Goal: Task Accomplishment & Management: Manage account settings

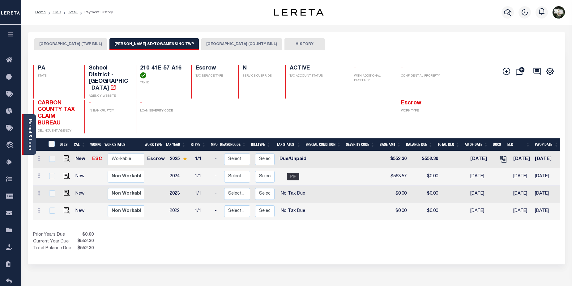
click at [29, 138] on link "Parcel & Loan" at bounding box center [30, 134] width 4 height 31
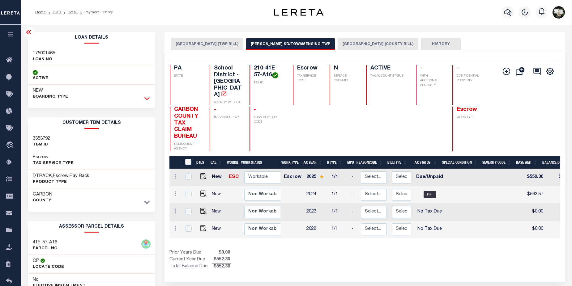
click at [146, 98] on icon at bounding box center [146, 98] width 5 height 6
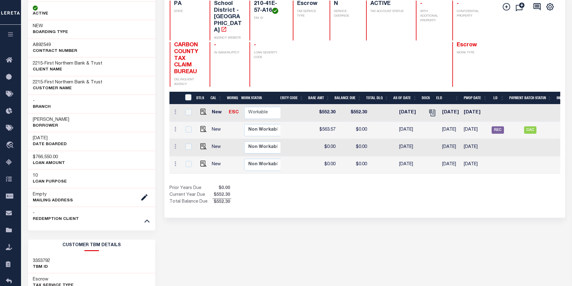
scroll to position [57, 0]
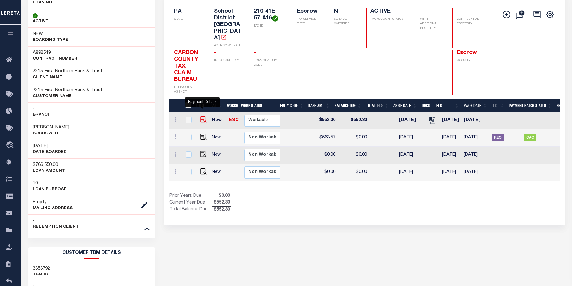
click at [202, 117] on img "" at bounding box center [203, 120] width 6 height 6
checkbox input "true"
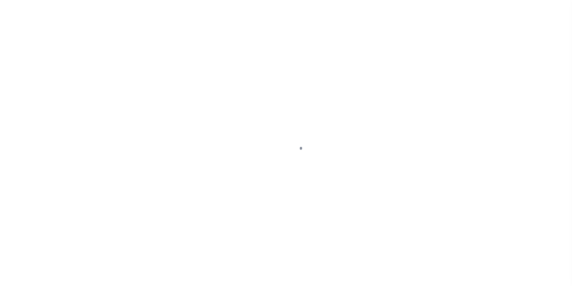
select select "DUE"
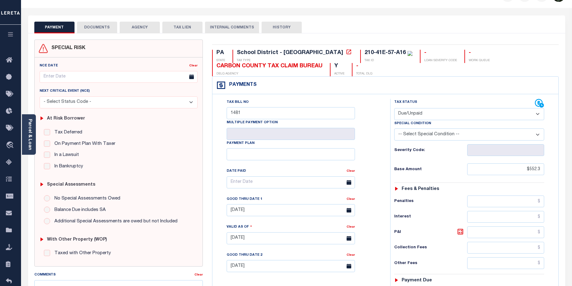
scroll to position [62, 0]
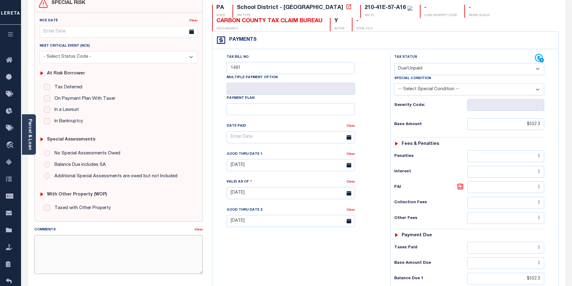
click at [53, 242] on textarea "Comments" at bounding box center [118, 254] width 169 height 39
paste textarea "210-41E-57-A16"
type textarea "210-41E-57-A16"
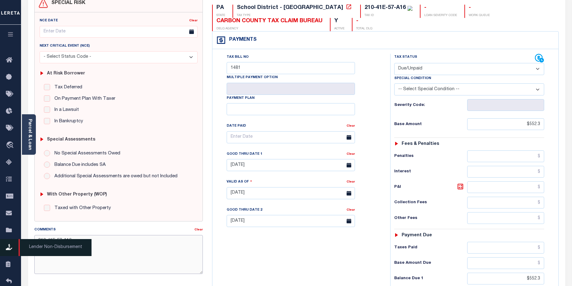
drag, startPoint x: 75, startPoint y: 244, endPoint x: 22, endPoint y: 241, distance: 53.0
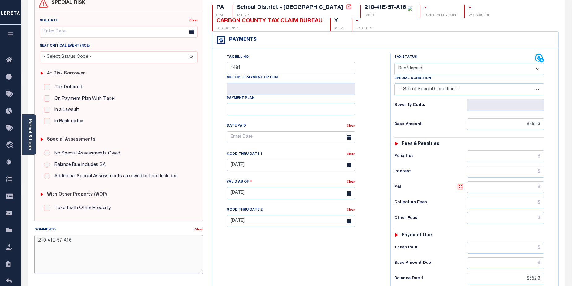
click at [20, 241] on div "Home OMS Detail Payment History Tax Line Detail Profile" at bounding box center [286, 174] width 572 height 472
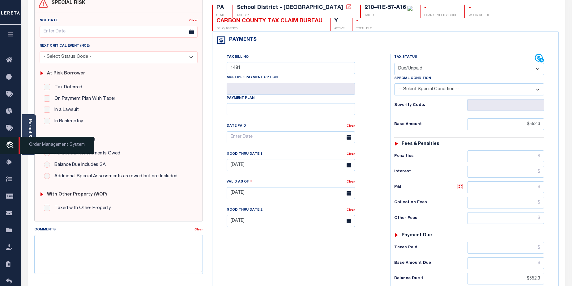
type input "09/11/2025"
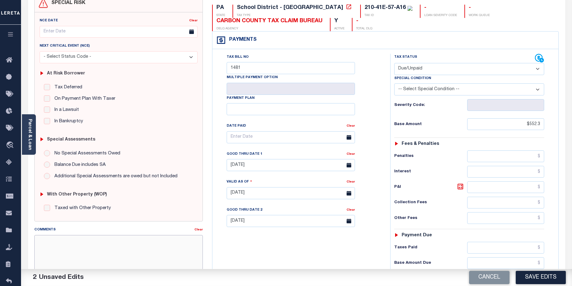
click at [67, 239] on textarea "Comments" at bounding box center [118, 254] width 169 height 39
paste textarea "Base $3,323.80 P/I $568.57-Lender Responsibility Total $3892.37 gtd 08/30/2025"
drag, startPoint x: 54, startPoint y: 242, endPoint x: 62, endPoint y: 244, distance: 8.5
click at [76, 241] on textarea "Base $3,323.80 P/I $568.57-Lender Responsibility Total $3892.37 gtd 08/30/2025" at bounding box center [118, 254] width 169 height 39
drag, startPoint x: 49, startPoint y: 250, endPoint x: 70, endPoint y: 225, distance: 32.6
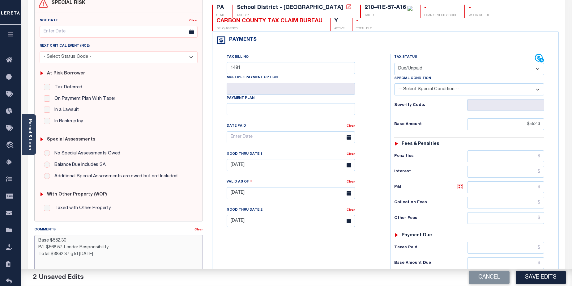
click at [62, 247] on textarea "Base $552.30 P/I $568.57-Lender Responsibility Total $3892.37 gtd 08/30/2025" at bounding box center [118, 254] width 169 height 39
drag, startPoint x: 66, startPoint y: 247, endPoint x: 75, endPoint y: 247, distance: 9.3
click at [75, 247] on textarea "Base $552.30 P/I $11.27-Lender Responsibility Total $3892.37 gtd 08/30/2025" at bounding box center [118, 254] width 169 height 39
drag, startPoint x: 53, startPoint y: 255, endPoint x: 67, endPoint y: 255, distance: 13.6
click at [67, 255] on textarea "Base $552.30 P/I $11.27-Lereta Responsibility Total $3892.37 gtd 08/30/2025" at bounding box center [118, 254] width 169 height 39
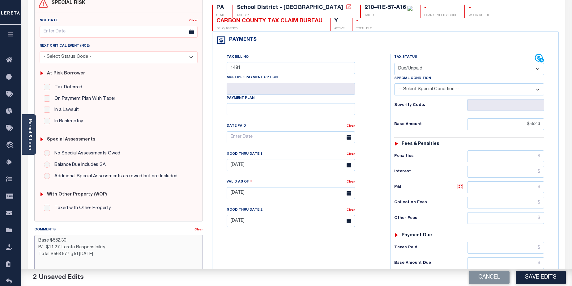
drag, startPoint x: 77, startPoint y: 254, endPoint x: 84, endPoint y: 255, distance: 7.1
click at [84, 255] on textarea "Base $552.30 P/I $11.27-Lereta Responsibility Total $563.577 gtd 08/30/2025" at bounding box center [118, 254] width 169 height 39
type textarea "Base $552.30 P/I $11.27-Lereta Responsibility Total $563.577 gtd 10/30/2025"
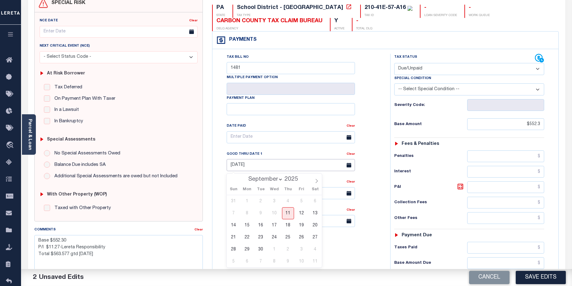
click at [296, 164] on input "08/29/2025" at bounding box center [291, 165] width 128 height 12
click at [264, 249] on span "30" at bounding box center [261, 250] width 12 height 12
type input "09/30/2025"
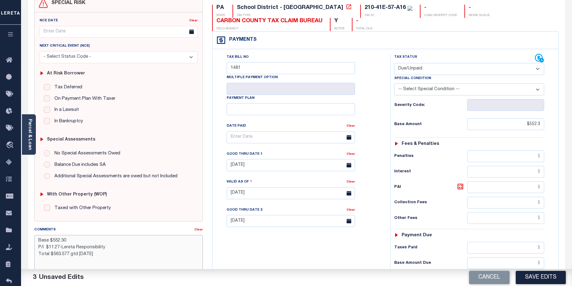
click at [64, 256] on textarea "Base $552.30 P/I $11.27-Lereta Responsibility Total $563.577 gtd 10/30/2025" at bounding box center [118, 254] width 169 height 39
type textarea "Base $552.30 P/I $11.27-Lereta Responsibility Total $563.57 gtd 10/30/2025"
click at [550, 278] on button "Save Edits" at bounding box center [541, 277] width 50 height 13
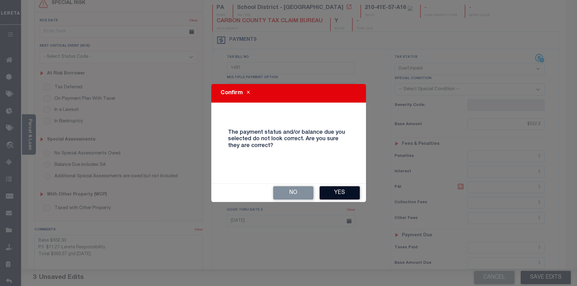
click at [339, 195] on button "Yes" at bounding box center [339, 192] width 40 height 13
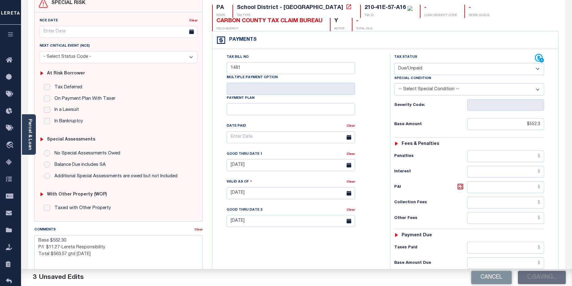
checkbox input "false"
type textarea "Base $552.30 P/I $11.27-Lereta Responsibility Total $563.57 gtd 10/30/2025"
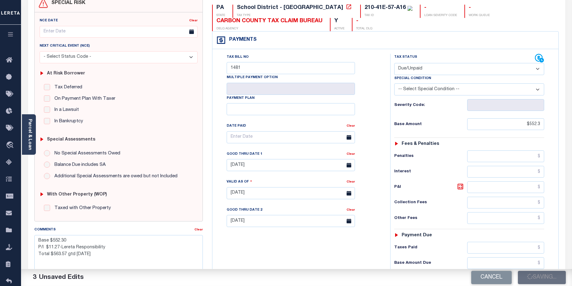
type input "$552.3"
type input "$563.57"
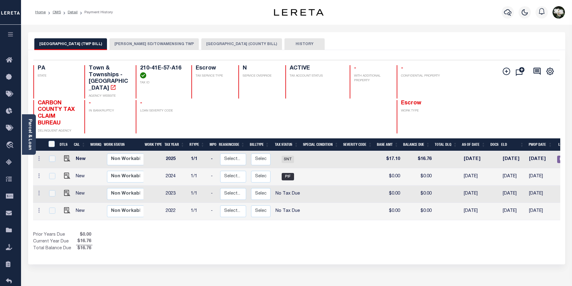
click at [162, 41] on button "[PERSON_NAME] SD/TOWAMENSING TWP" at bounding box center [153, 44] width 89 height 12
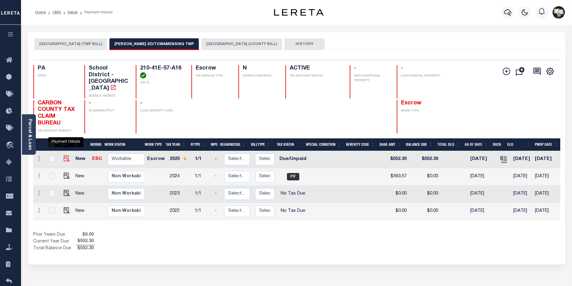
click at [66, 156] on img "" at bounding box center [67, 159] width 6 height 6
checkbox input "true"
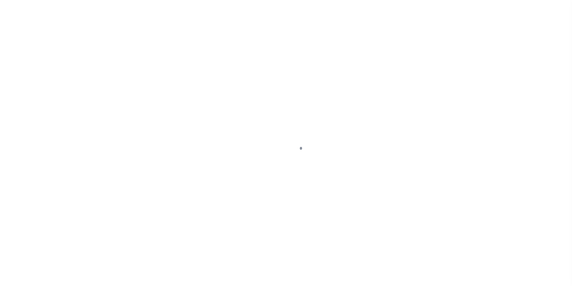
select select "DUE"
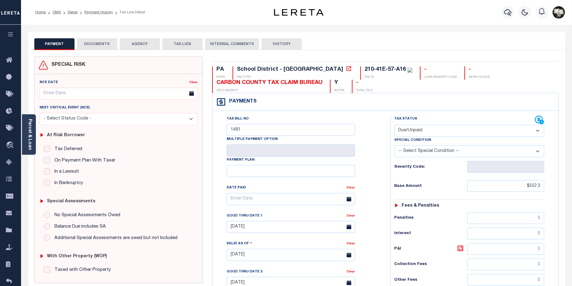
click at [94, 44] on button "DOCUMENTS" at bounding box center [97, 44] width 40 height 12
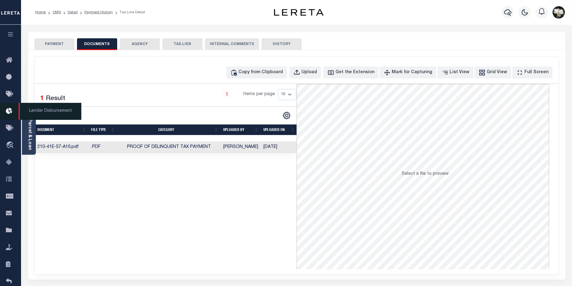
click at [10, 111] on icon at bounding box center [11, 112] width 10 height 8
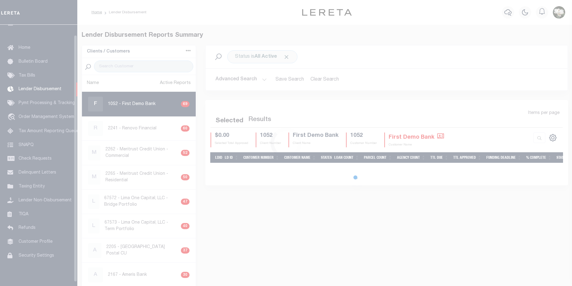
scroll to position [11, 0]
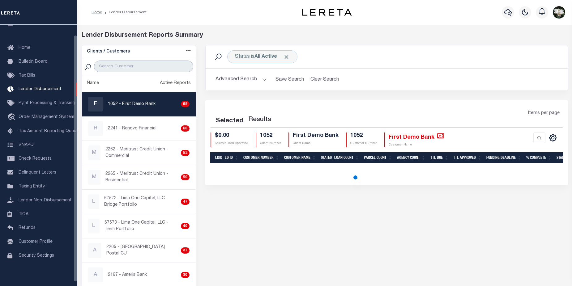
click at [123, 66] on input "search" at bounding box center [143, 67] width 99 height 12
type input "2215"
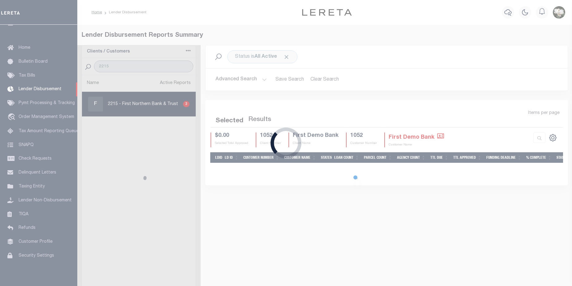
select select "200"
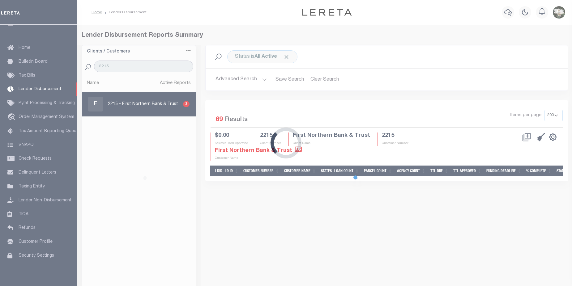
select select "200"
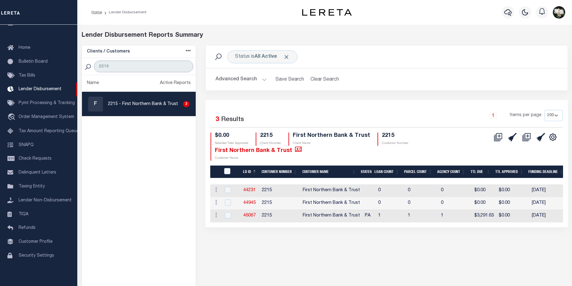
type input "2215"
click at [145, 106] on p "2215 - First Northern Bank & Trust" at bounding box center [143, 104] width 70 height 6
checkbox input "true"
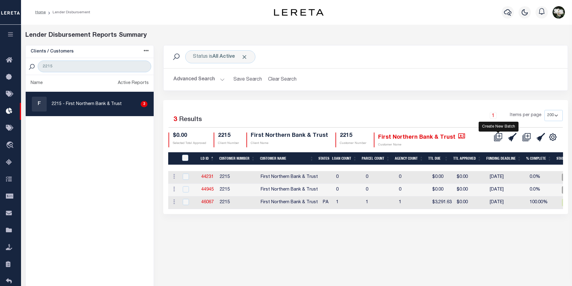
click at [499, 136] on icon "" at bounding box center [498, 137] width 9 height 9
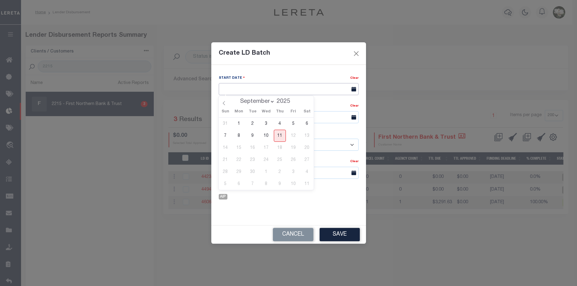
click at [281, 88] on input "text" at bounding box center [289, 89] width 140 height 12
click at [278, 135] on span "11" at bounding box center [280, 136] width 12 height 12
type input "09/11/2025"
click at [273, 116] on input "text" at bounding box center [289, 117] width 140 height 12
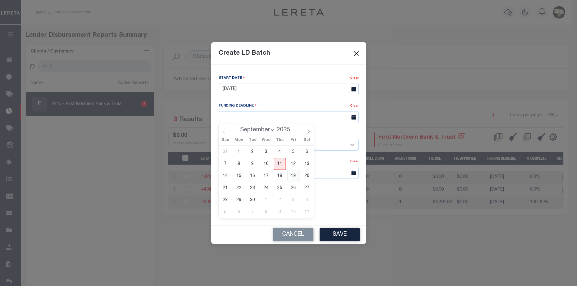
click at [295, 176] on span "19" at bounding box center [293, 176] width 12 height 12
type input "09/19/25"
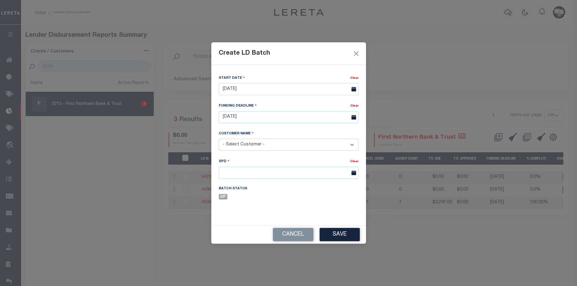
click at [280, 144] on select "- Select Customer - Accumatch - Refunds All In Credit Union Amarillo National B…" at bounding box center [289, 145] width 140 height 12
click at [219, 139] on select "- Select Customer - Accumatch - Refunds All In Credit Union Amarillo National B…" at bounding box center [289, 145] width 140 height 12
click at [302, 235] on button "Cancel" at bounding box center [293, 234] width 41 height 13
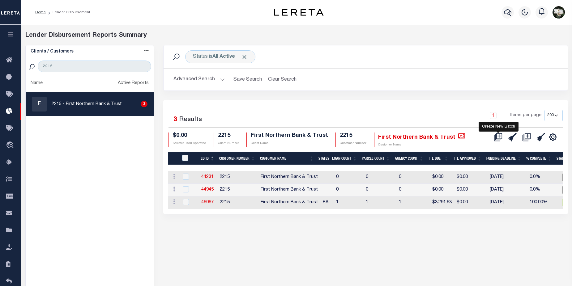
click at [499, 137] on icon "" at bounding box center [498, 137] width 9 height 9
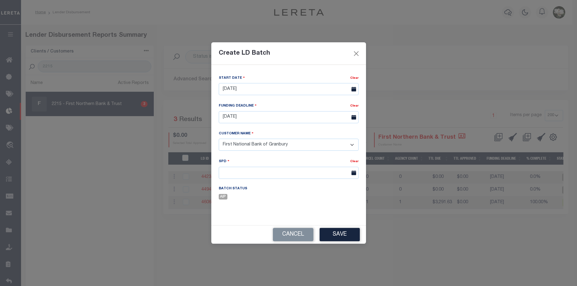
click at [352, 144] on select "- Select Customer - Accumatch - Refunds All In Credit Union Amarillo National B…" at bounding box center [289, 145] width 140 height 12
select select "2215"
click at [219, 139] on select "- Select Customer - Accumatch - Refunds All In Credit Union Amarillo National B…" at bounding box center [289, 145] width 140 height 12
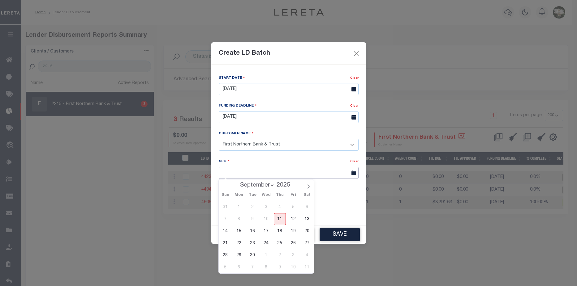
click at [319, 170] on input "text" at bounding box center [289, 173] width 140 height 12
click at [282, 244] on span "25" at bounding box center [280, 244] width 12 height 12
type input "09/25/2025"
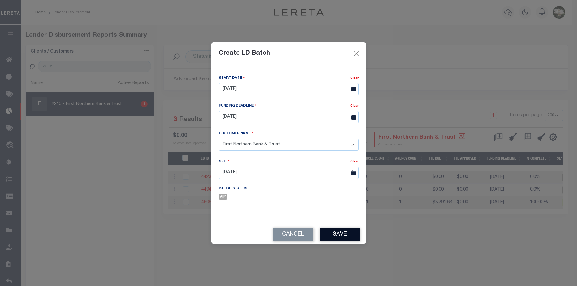
click at [348, 236] on button "Save" at bounding box center [339, 234] width 40 height 13
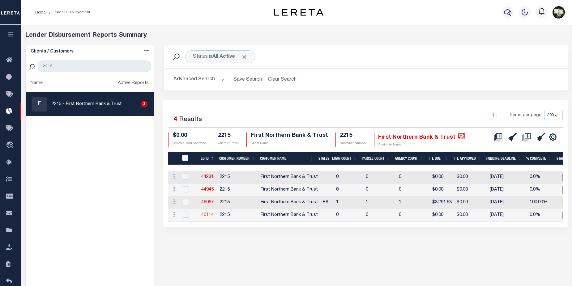
click at [209, 215] on link "46114" at bounding box center [207, 215] width 12 height 4
checkbox input "true"
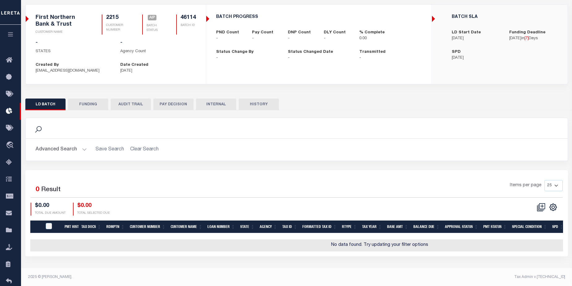
scroll to position [41, 0]
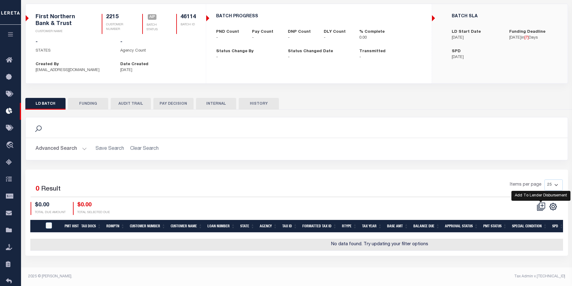
click at [543, 208] on icon at bounding box center [542, 206] width 6 height 6
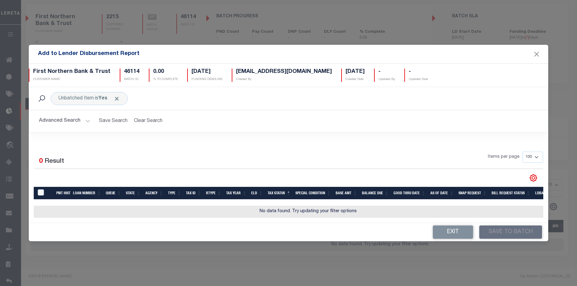
click at [61, 121] on button "Advanced Search" at bounding box center [64, 121] width 51 height 12
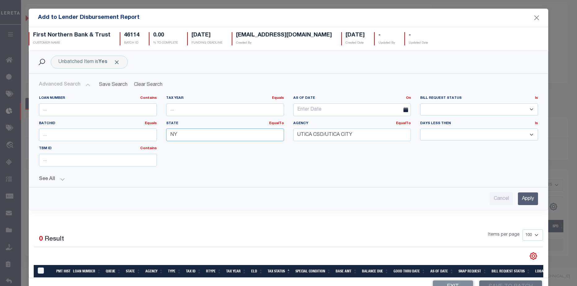
drag, startPoint x: 183, startPoint y: 136, endPoint x: 162, endPoint y: 135, distance: 21.3
click at [162, 135] on div "State EqualTo Equals NY" at bounding box center [224, 133] width 127 height 25
type input "PA"
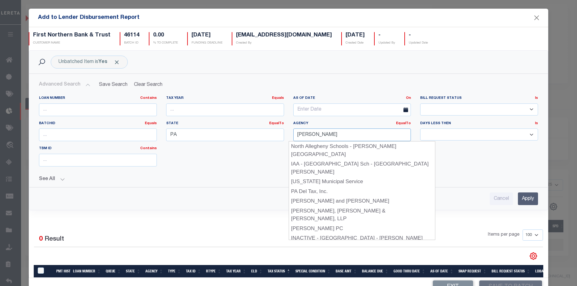
type input "palmerton"
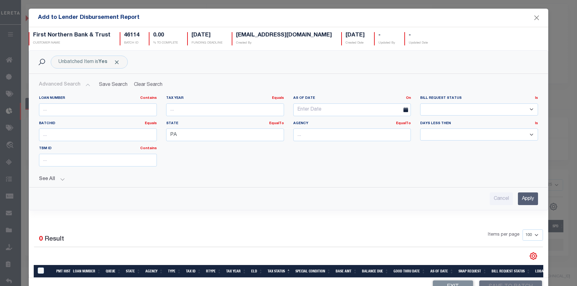
click at [434, 152] on div "Loan Number Contains Contains Is Tax Year Equals Equals Is Not Equal To Is Grea…" at bounding box center [288, 134] width 508 height 76
click at [325, 134] on input "text" at bounding box center [352, 135] width 118 height 13
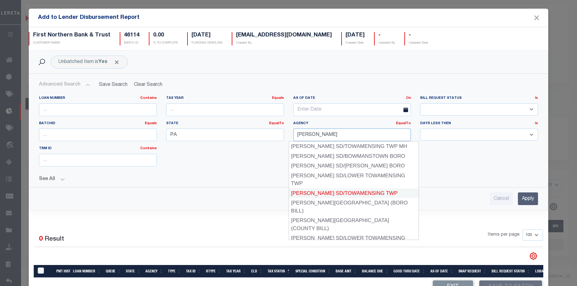
click at [379, 189] on div "PALMERTON SD/TOWAMENSING TWP" at bounding box center [354, 194] width 130 height 10
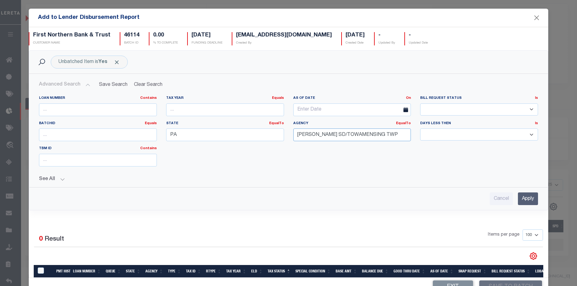
type input "PALMERTON SD/TOWAMENSING TWP"
click at [518, 197] on input "Apply" at bounding box center [528, 199] width 20 height 13
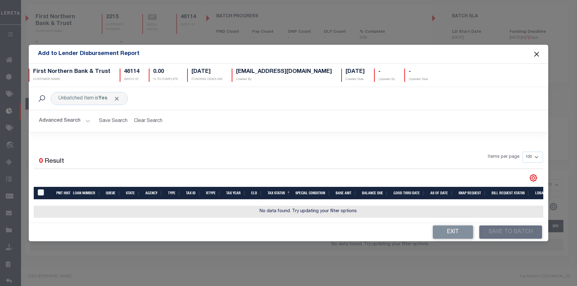
click at [537, 52] on button "Close" at bounding box center [537, 54] width 8 height 8
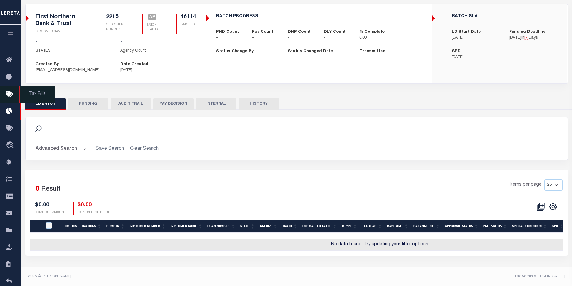
click at [10, 94] on icon at bounding box center [11, 95] width 10 height 8
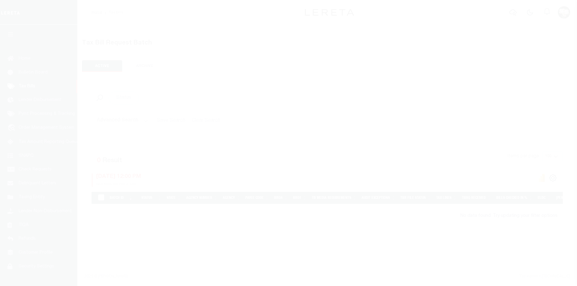
select select "NC"
select select
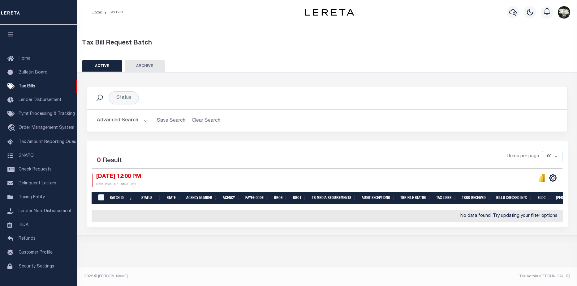
click at [129, 119] on button "Advanced Search" at bounding box center [122, 121] width 51 height 12
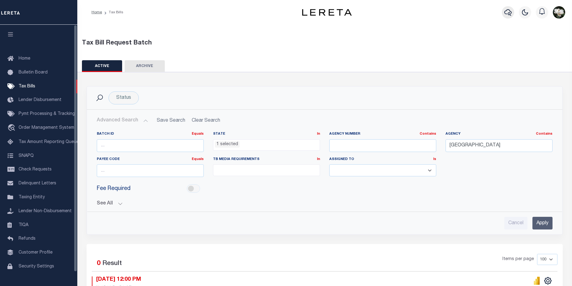
click at [512, 15] on icon "button" at bounding box center [507, 12] width 7 height 7
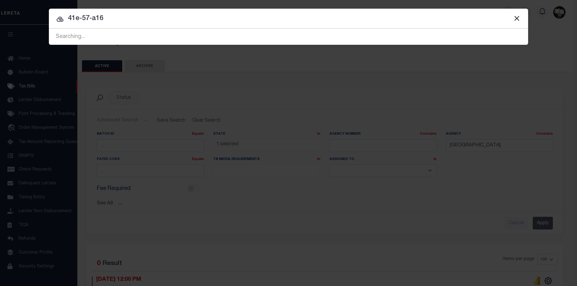
type input "41e-57-a16"
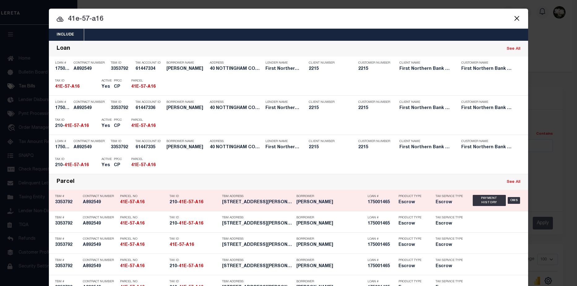
click at [415, 204] on h5 "Escrow" at bounding box center [412, 202] width 28 height 5
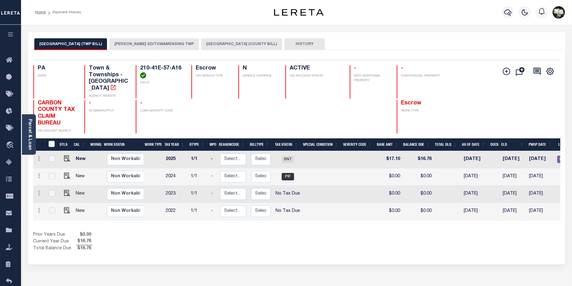
click at [165, 43] on button "[PERSON_NAME] SD/TOWAMENSING TWP" at bounding box center [153, 44] width 89 height 12
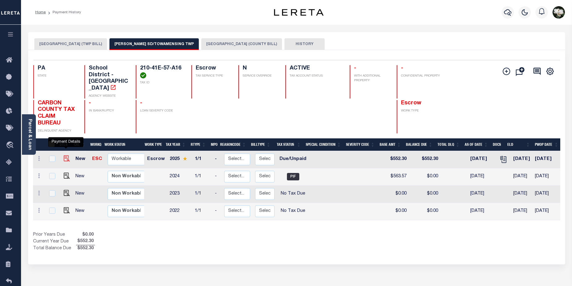
click at [66, 156] on img "" at bounding box center [67, 159] width 6 height 6
checkbox input "true"
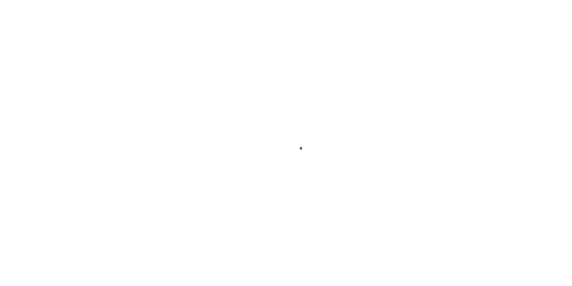
checkbox input "false"
type textarea "Base $552.30 P/I $11.27-Lereta Responsibility Total $563.57 gtd [DATE]"
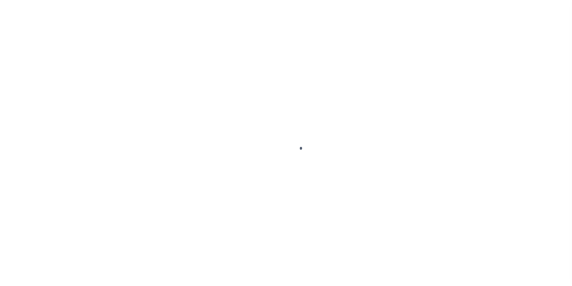
type input "1481"
type input "[DATE]"
select select "DUE"
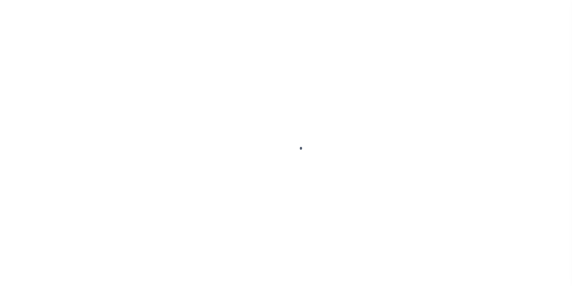
type input "$552.3"
type input "$563.57"
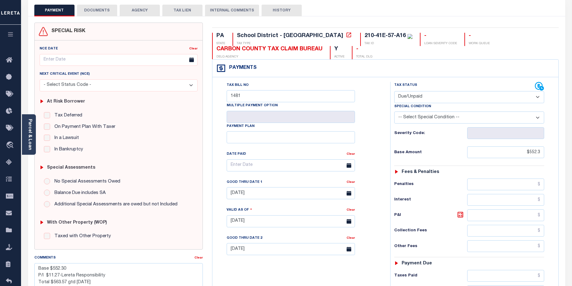
scroll to position [26, 0]
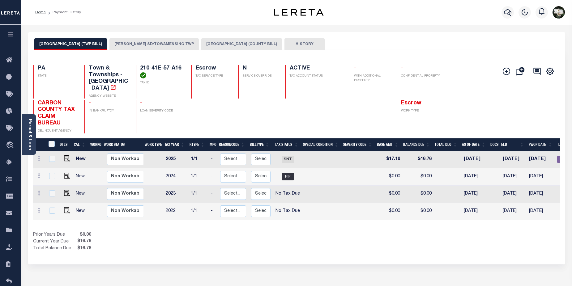
click at [173, 47] on button "PALMERTON SD/TOWAMENSING TWP" at bounding box center [153, 44] width 89 height 12
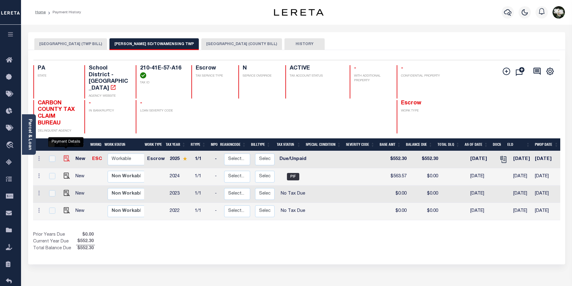
click at [64, 156] on img "" at bounding box center [67, 159] width 6 height 6
checkbox input "true"
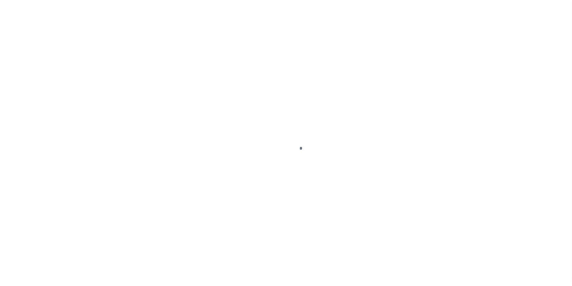
select select "DUE"
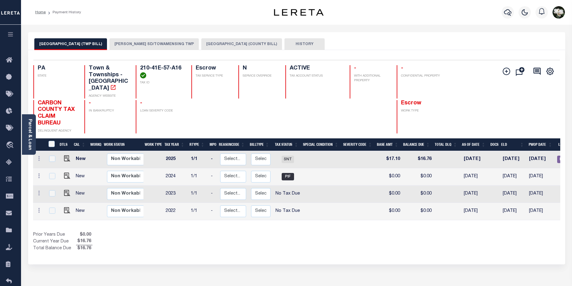
click at [156, 45] on button "PALMERTON SD/TOWAMENSING TWP" at bounding box center [153, 44] width 89 height 12
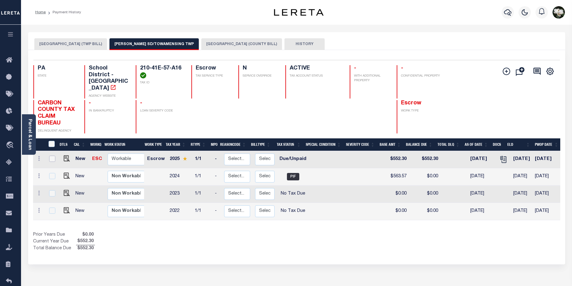
click at [53, 156] on input "checkbox" at bounding box center [52, 159] width 6 height 6
checkbox input "true"
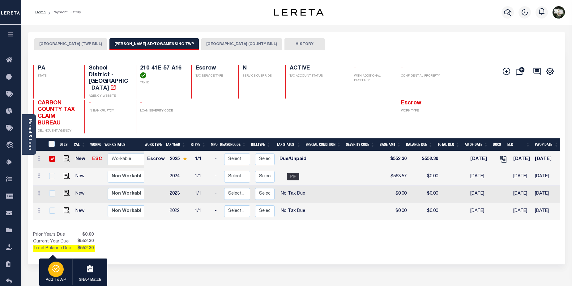
click at [57, 268] on icon "button" at bounding box center [56, 268] width 9 height 7
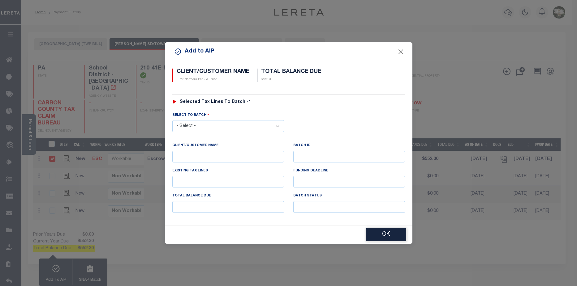
click at [278, 125] on select "- Select - 44231 44945 46114" at bounding box center [228, 126] width 112 height 12
click at [234, 166] on div "CLIENT/CUSTOMER NAME" at bounding box center [228, 154] width 121 height 25
click at [384, 233] on button "OK" at bounding box center [386, 234] width 40 height 13
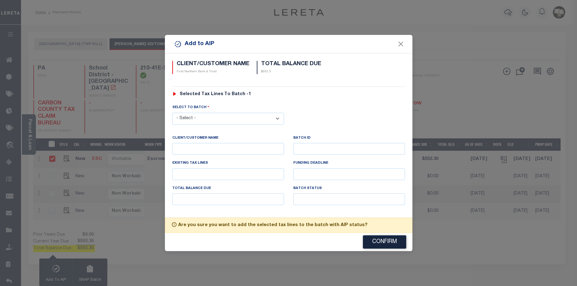
click at [387, 245] on button "Confirm" at bounding box center [384, 242] width 43 height 13
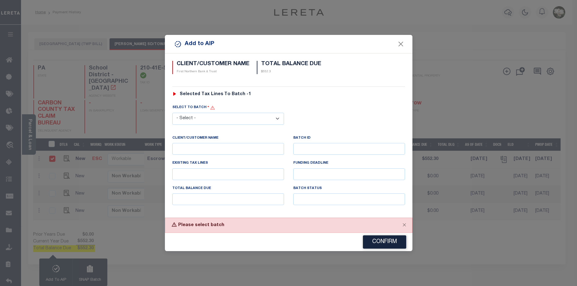
click at [275, 118] on select "- Select - 44231 44945 46114" at bounding box center [228, 119] width 112 height 12
select select "46114"
click at [172, 113] on select "- Select - 44231 44945 46114" at bounding box center [228, 119] width 112 height 12
click at [391, 244] on button "Confirm" at bounding box center [384, 242] width 43 height 13
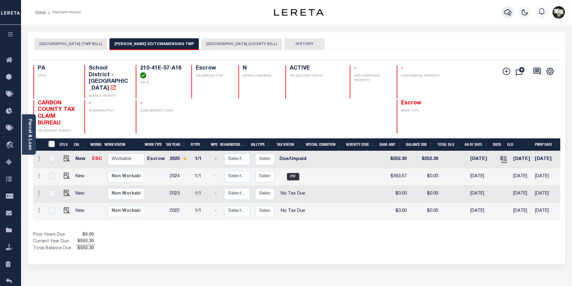
click at [508, 11] on icon "button" at bounding box center [507, 12] width 7 height 7
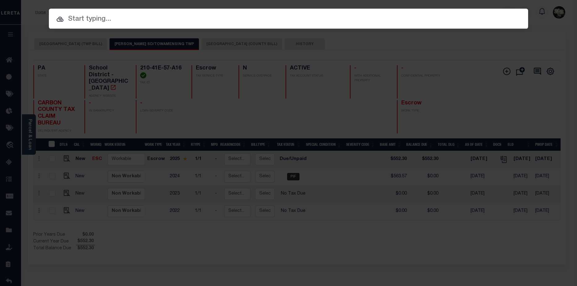
click at [95, 20] on input "text" at bounding box center [288, 19] width 479 height 11
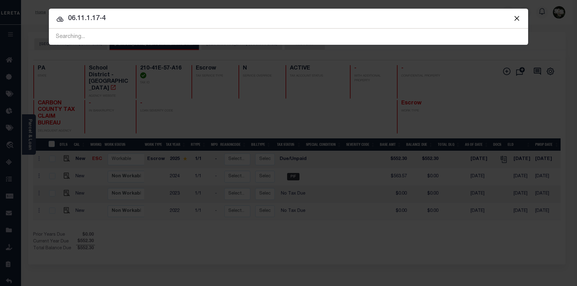
type input "06.11.1.17-4"
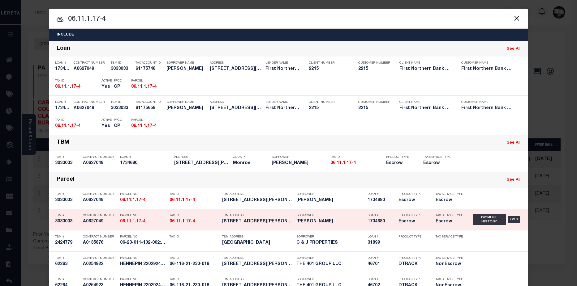
click at [435, 221] on h5 "Escrow" at bounding box center [449, 221] width 28 height 5
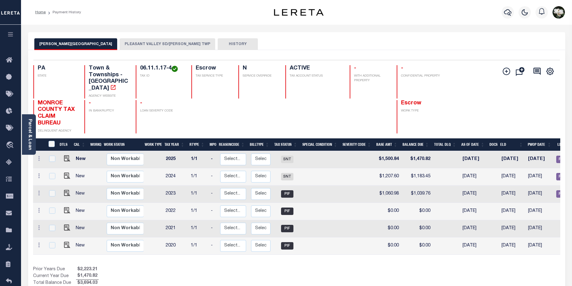
click at [149, 40] on button "PLEASANT VALLEY SD/ELDRED TWP" at bounding box center [168, 44] width 96 height 12
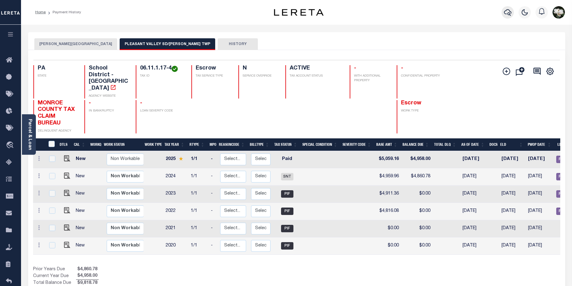
click at [505, 12] on icon "button" at bounding box center [507, 12] width 7 height 7
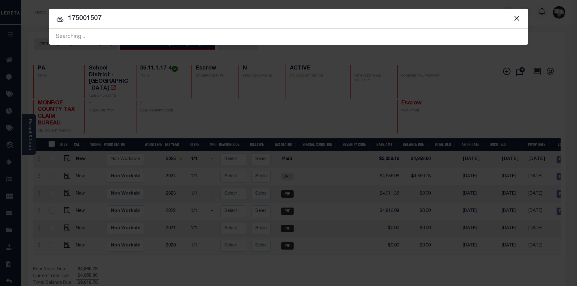
type input "175001507"
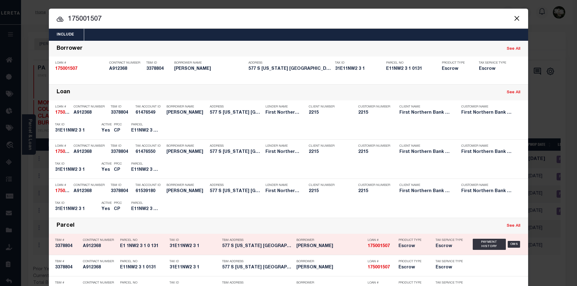
click at [439, 244] on div "Tax Service Type Escrow" at bounding box center [449, 245] width 28 height 18
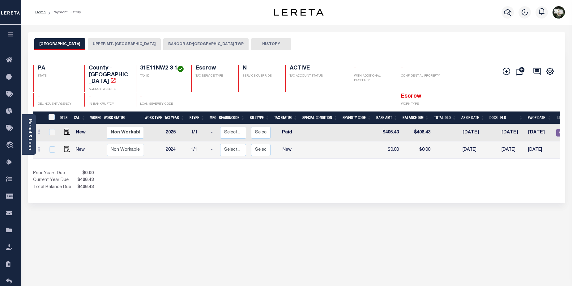
click at [186, 45] on button "BANGOR SD/[GEOGRAPHIC_DATA] TWP" at bounding box center [205, 44] width 85 height 12
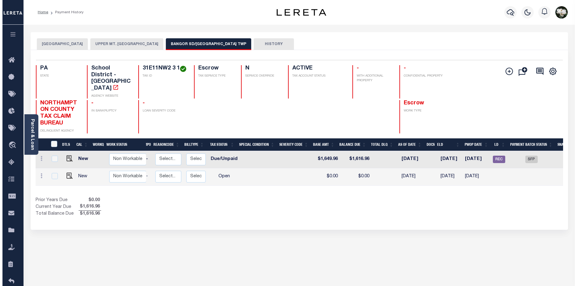
scroll to position [0, 78]
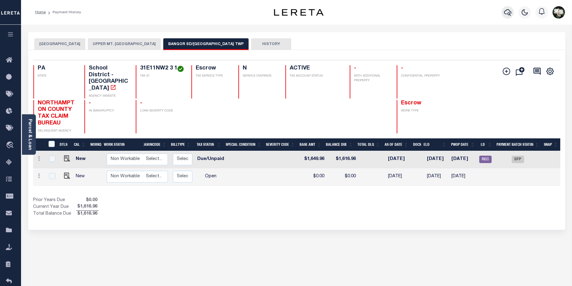
click at [507, 15] on icon "button" at bounding box center [507, 12] width 7 height 6
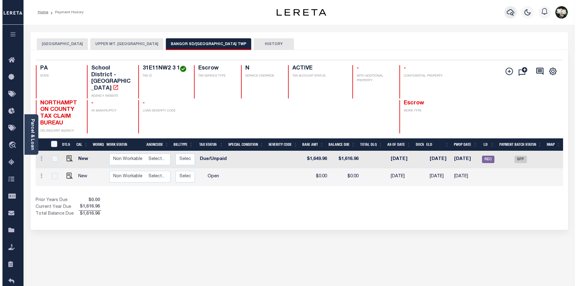
scroll to position [0, 74]
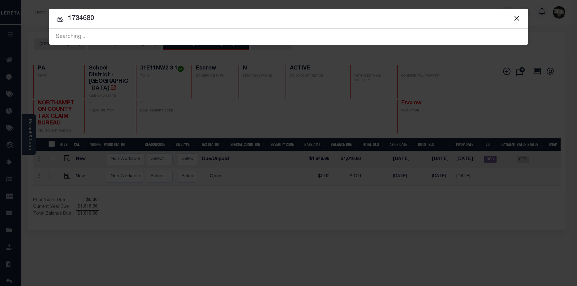
type input "1734680"
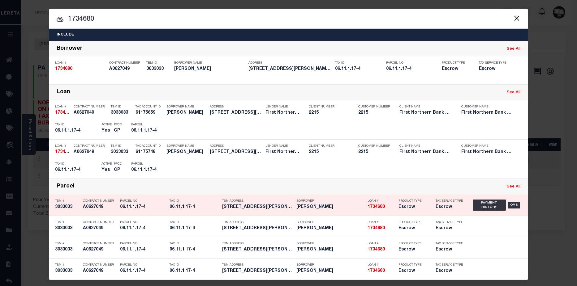
click at [296, 209] on h5 "[PERSON_NAME]" at bounding box center [330, 207] width 68 height 5
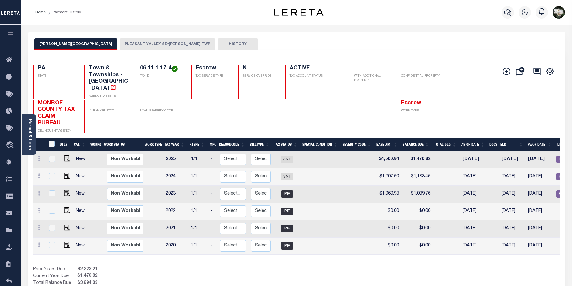
click at [141, 47] on button "PLEASANT VALLEY SD/[PERSON_NAME] TWP" at bounding box center [168, 44] width 96 height 12
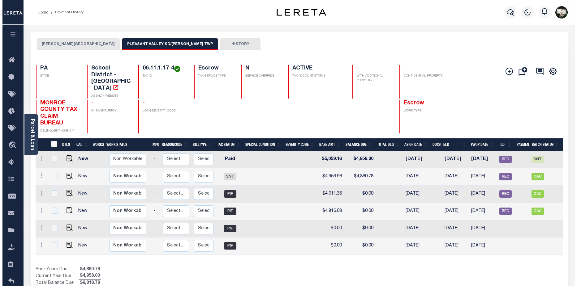
scroll to position [0, 12]
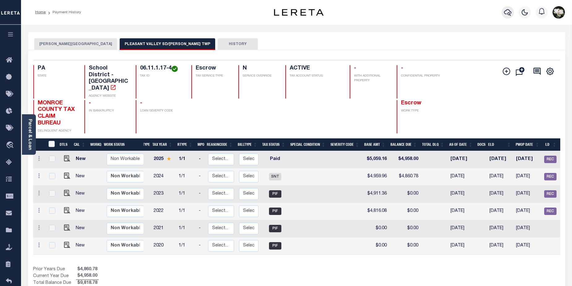
click at [507, 13] on icon "button" at bounding box center [507, 12] width 7 height 7
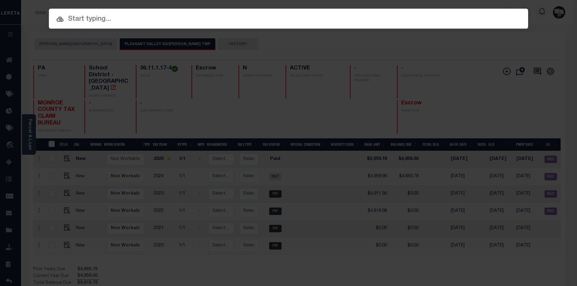
click at [7, 112] on div "Include Loans TBM Customers Borrowers Payments (Lender Non-Disb) Payments (Lend…" at bounding box center [288, 143] width 577 height 286
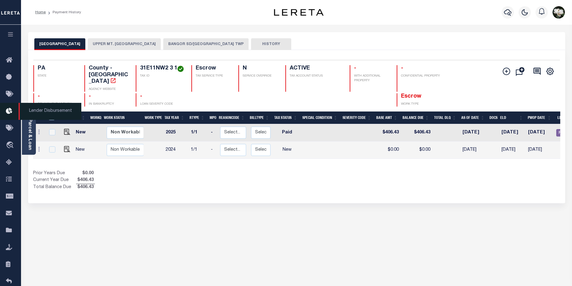
click at [10, 112] on icon at bounding box center [11, 112] width 10 height 8
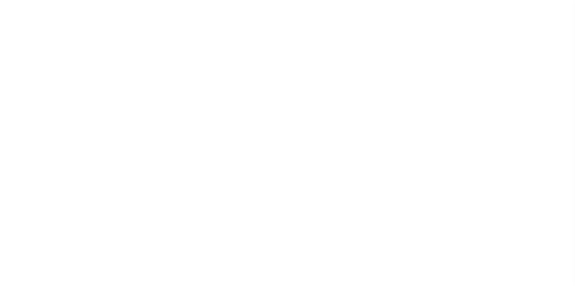
scroll to position [11, 0]
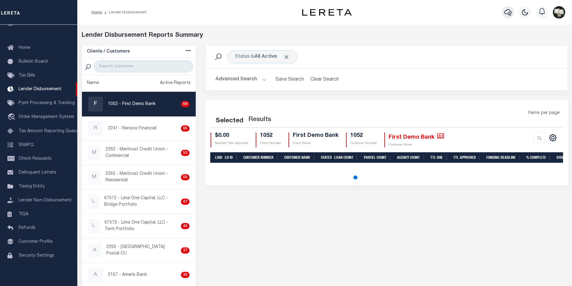
click at [508, 15] on icon "button" at bounding box center [507, 12] width 7 height 6
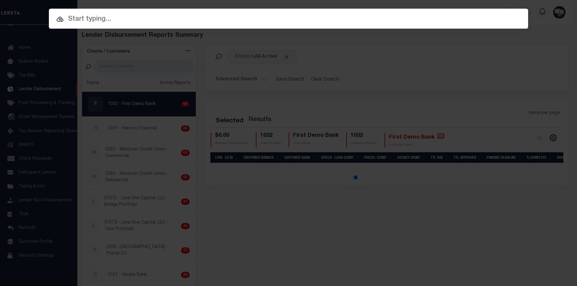
select select "200"
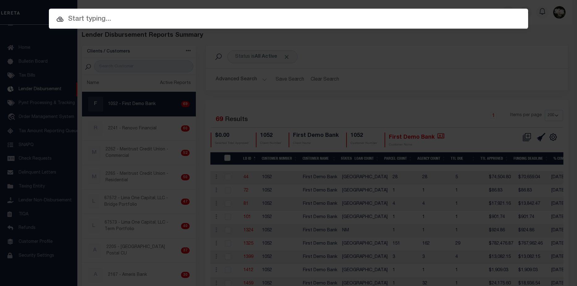
drag, startPoint x: 193, startPoint y: 90, endPoint x: 192, endPoint y: 100, distance: 9.6
click at [192, 100] on div "Include Loans TBM Customers Borrowers Payments (Lender Non-Disb) Payments (Lend…" at bounding box center [288, 143] width 577 height 286
drag, startPoint x: 127, startPoint y: 61, endPoint x: 127, endPoint y: 64, distance: 3.7
click at [127, 61] on div "Include Loans TBM Customers Borrowers Payments (Lender Non-Disb) Payments (Lend…" at bounding box center [288, 143] width 577 height 286
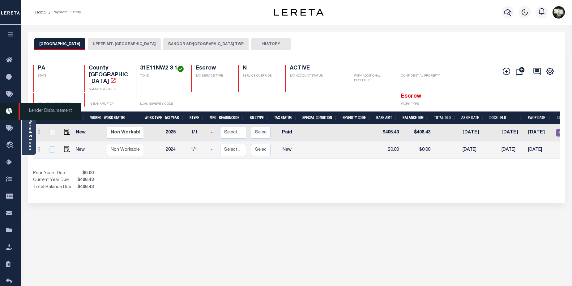
click at [9, 108] on link "Lender Disbursement" at bounding box center [10, 111] width 21 height 17
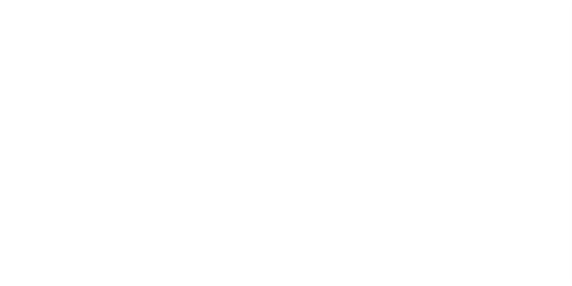
scroll to position [10, 0]
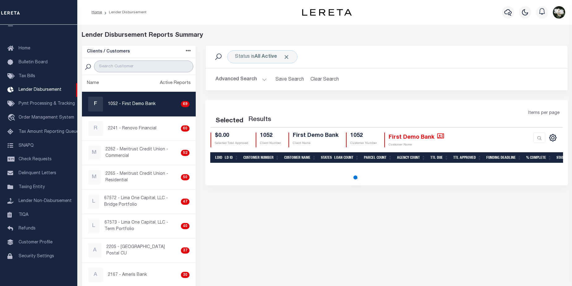
click at [116, 66] on input "search" at bounding box center [143, 67] width 99 height 12
type input "pen"
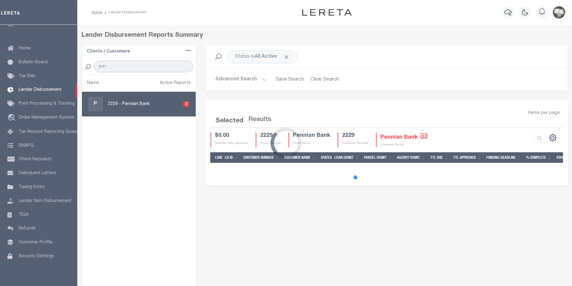
select select "200"
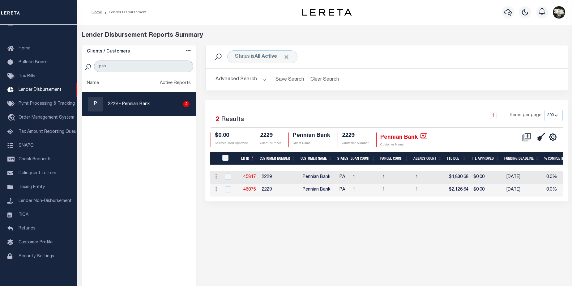
type input "pen"
click at [152, 105] on div "P 2229 - Pennian Bank 2" at bounding box center [139, 104] width 102 height 15
checkbox input "true"
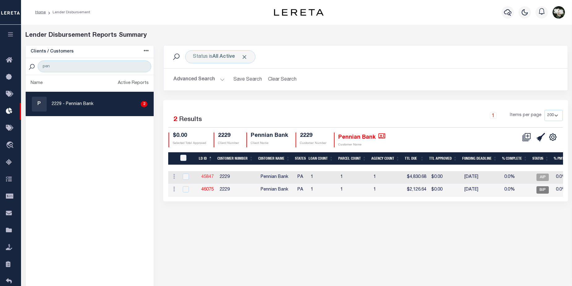
click at [206, 176] on link "45847" at bounding box center [207, 177] width 12 height 4
checkbox input "true"
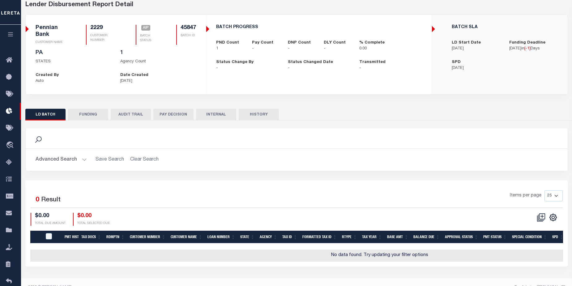
scroll to position [15, 0]
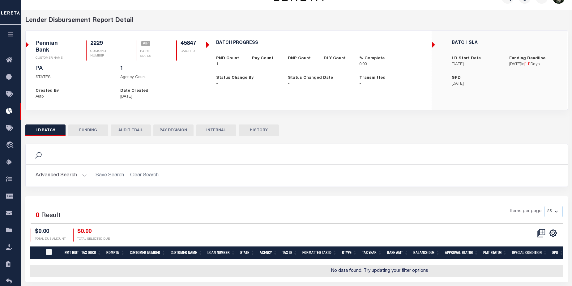
click at [88, 130] on button "FUNDING" at bounding box center [88, 131] width 40 height 12
type input "$0"
type input "09/10/2025"
select select "100"
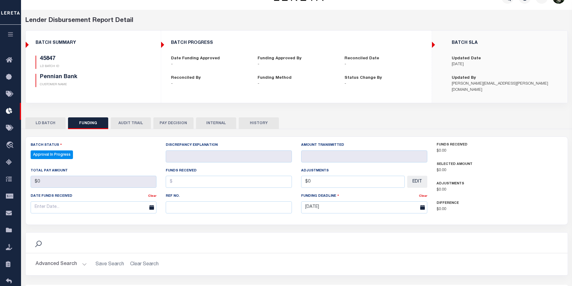
select select "100"
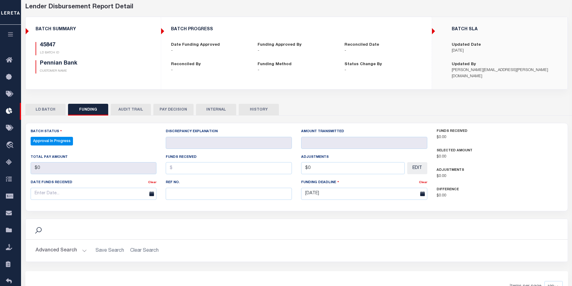
scroll to position [0, 0]
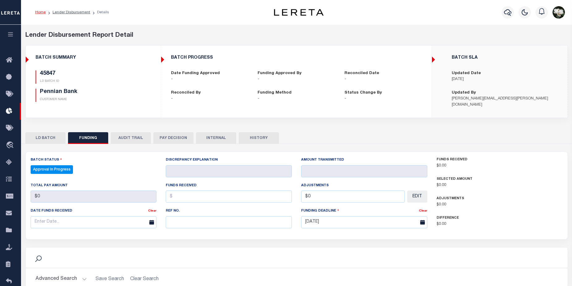
checkbox input "true"
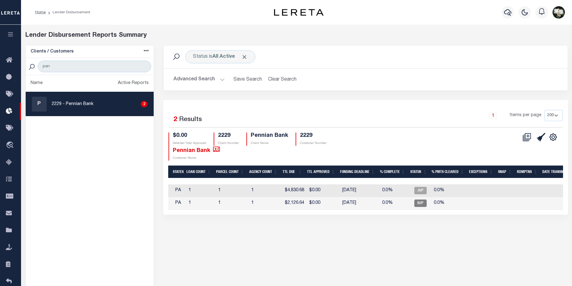
scroll to position [0, 136]
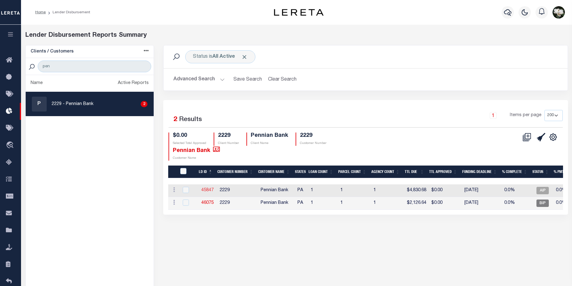
click at [207, 191] on link "45847" at bounding box center [207, 190] width 12 height 4
checkbox input "true"
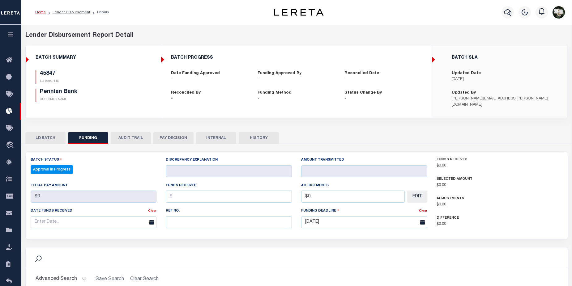
checkbox input "true"
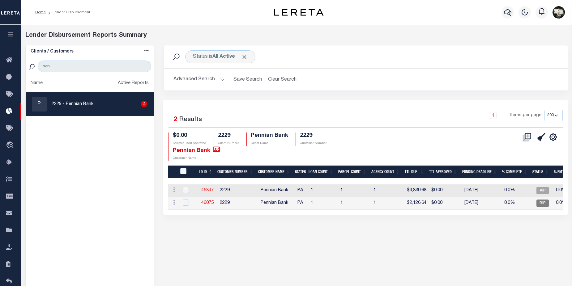
click at [211, 190] on link "45847" at bounding box center [207, 190] width 12 height 4
checkbox input "true"
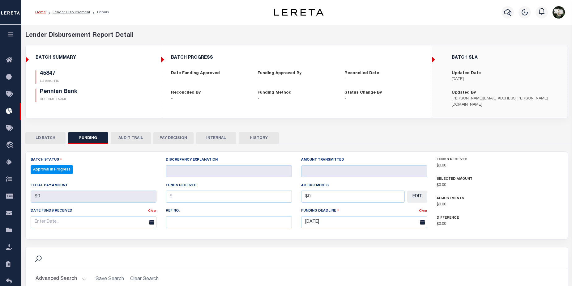
checkbox input "true"
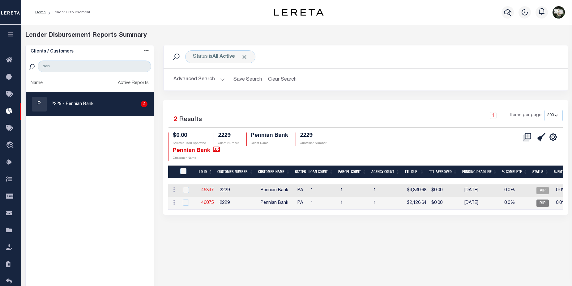
click at [209, 191] on link "45847" at bounding box center [207, 190] width 12 height 4
checkbox input "true"
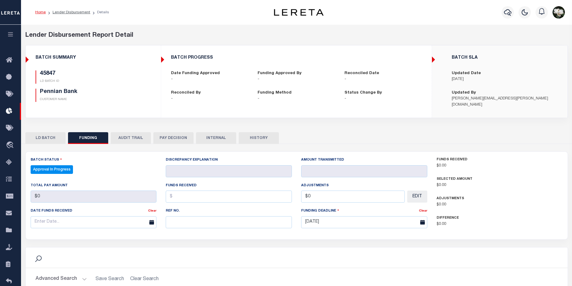
click at [27, 60] on div "BATCH SUMMARY 2229 CLIENT NUMBER Pennian Bank CLIENT NAME 2229 CUSTOMER NUMBER …" at bounding box center [93, 80] width 135 height 71
click at [55, 139] on button "LD BATCH" at bounding box center [45, 138] width 40 height 12
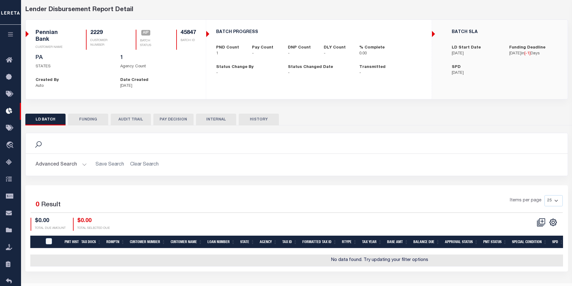
scroll to position [41, 0]
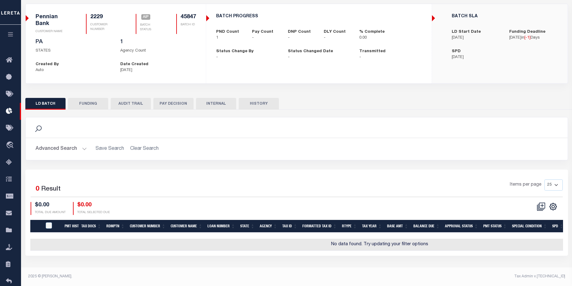
click at [133, 105] on button "AUDIT TRAIL" at bounding box center [131, 104] width 40 height 12
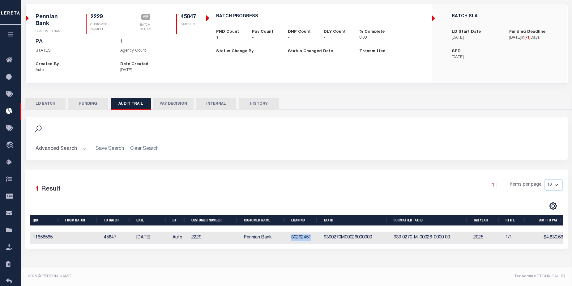
drag, startPoint x: 290, startPoint y: 238, endPoint x: 311, endPoint y: 238, distance: 21.0
click at [311, 238] on td "80292451" at bounding box center [305, 238] width 32 height 12
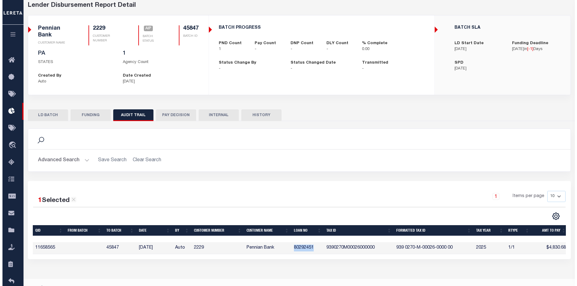
scroll to position [0, 0]
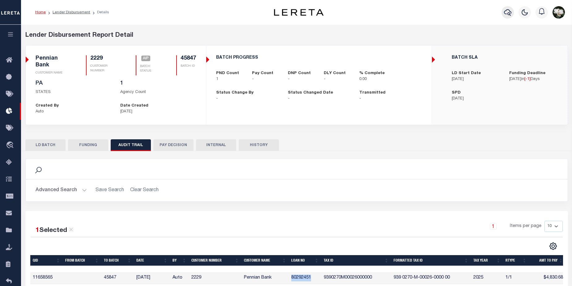
click at [509, 13] on icon "button" at bounding box center [507, 12] width 7 height 7
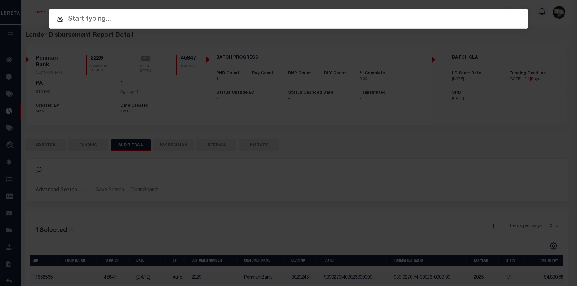
click at [122, 22] on input "text" at bounding box center [288, 19] width 479 height 11
drag, startPoint x: 120, startPoint y: 23, endPoint x: 74, endPoint y: 16, distance: 46.5
click at [70, 14] on div "Include Loans TBM Customers Borrowers Payments (Lender Non-Disb) Payments (Lend…" at bounding box center [288, 19] width 479 height 20
click at [77, 18] on input "text" at bounding box center [288, 19] width 479 height 11
drag, startPoint x: 77, startPoint y: 18, endPoint x: 70, endPoint y: 16, distance: 7.1
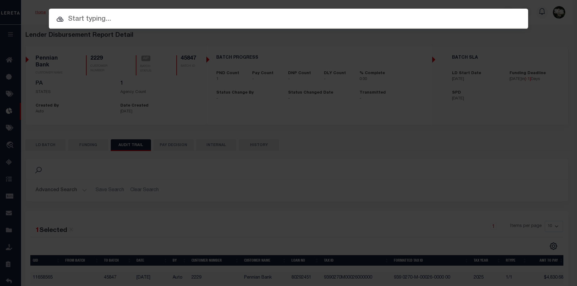
click at [70, 16] on input "text" at bounding box center [288, 19] width 479 height 11
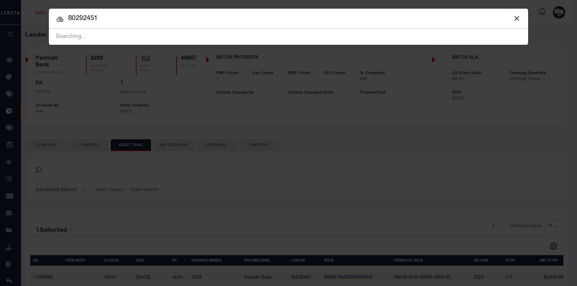
type input "80292451"
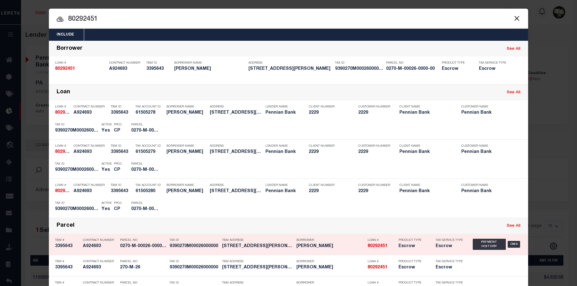
click at [446, 251] on div "Tax Service Type Escrow" at bounding box center [449, 245] width 28 height 18
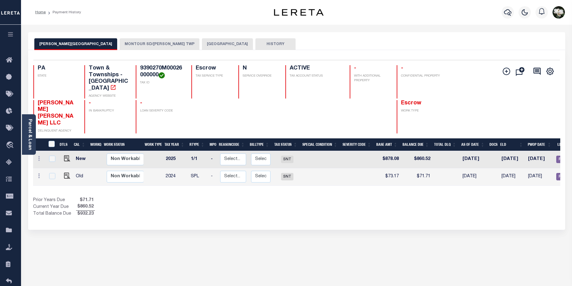
click at [123, 48] on button "MONTOUR SD/[PERSON_NAME] TWP" at bounding box center [160, 44] width 80 height 12
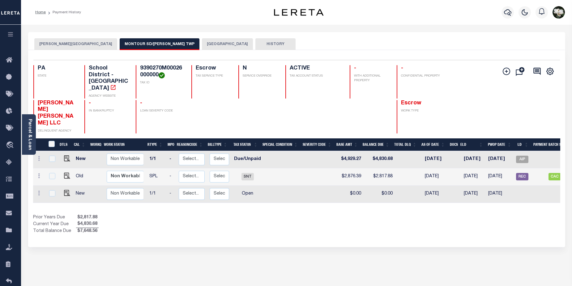
scroll to position [0, 21]
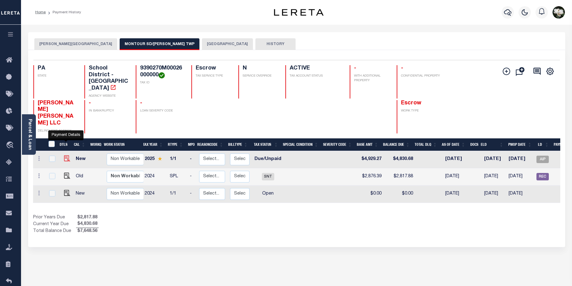
click at [64, 156] on img "" at bounding box center [67, 159] width 6 height 6
checkbox input "true"
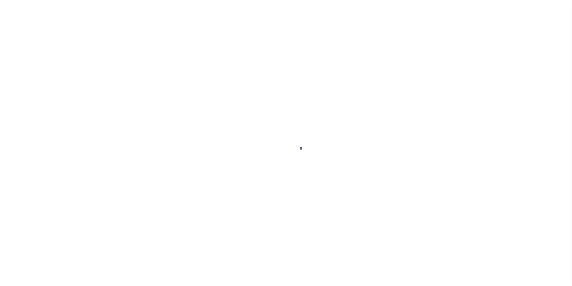
select select "DUE"
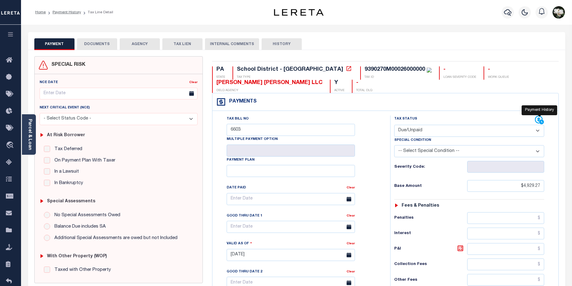
click at [538, 120] on icon at bounding box center [539, 120] width 8 height 8
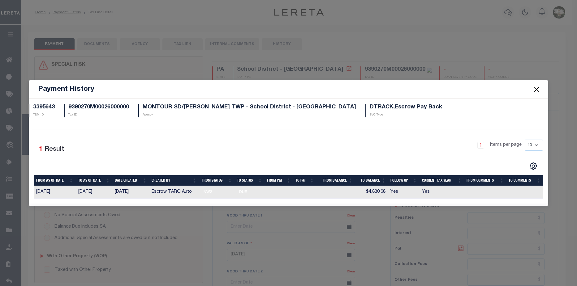
click at [536, 90] on button "Close" at bounding box center [537, 89] width 8 height 8
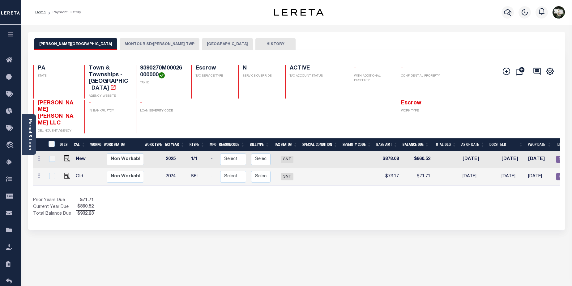
click at [124, 44] on button "MONTOUR SD/[PERSON_NAME] TWP" at bounding box center [160, 44] width 80 height 12
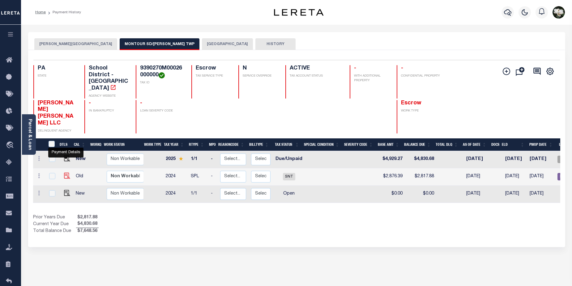
click at [66, 173] on img "" at bounding box center [67, 176] width 6 height 6
checkbox input "true"
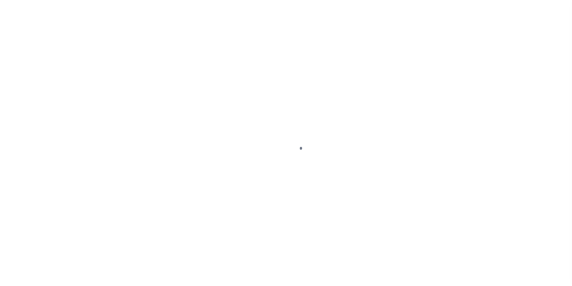
select select "SNT"
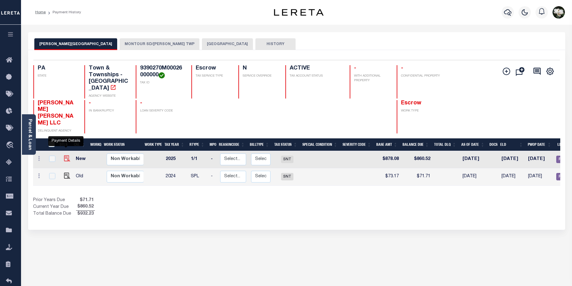
click at [66, 156] on img "" at bounding box center [67, 159] width 6 height 6
checkbox input "true"
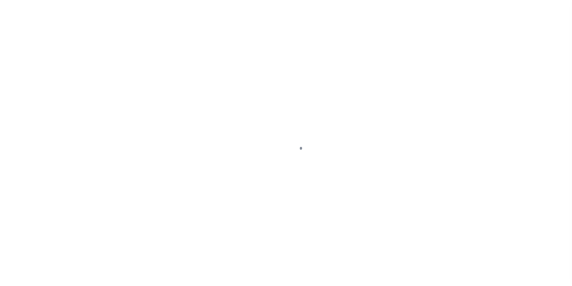
select select "SNT"
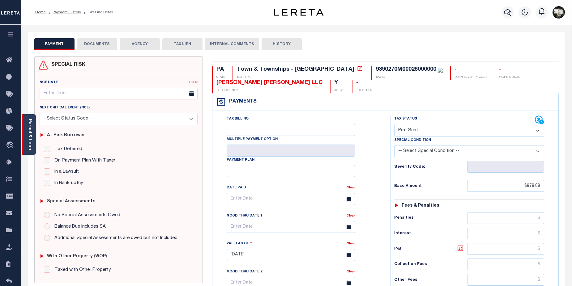
click at [29, 126] on link "Parcel & Loan" at bounding box center [30, 134] width 4 height 31
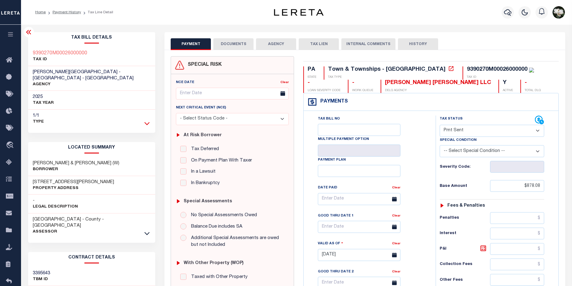
click at [146, 122] on icon at bounding box center [146, 123] width 5 height 3
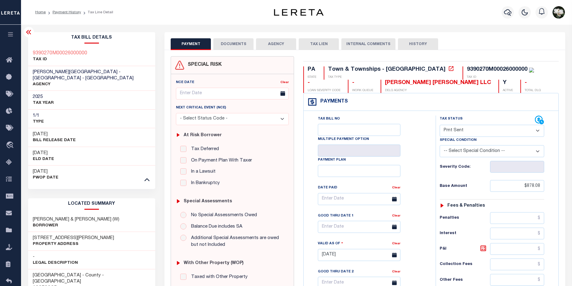
click at [277, 45] on button "AGENCY" at bounding box center [276, 44] width 40 height 12
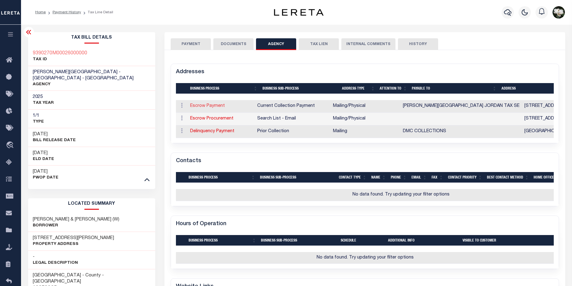
click at [204, 106] on link "Escrow Payment" at bounding box center [207, 106] width 35 height 4
select select "1"
checkbox input "false"
type input "[STREET_ADDRESS]"
type input "[PERSON_NAME]"
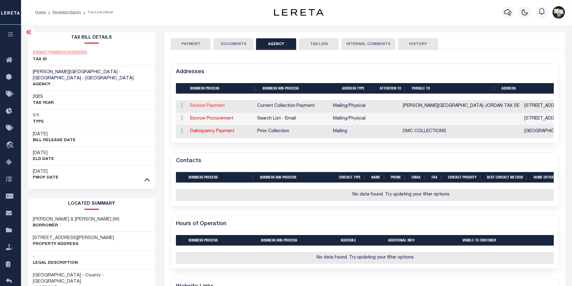
select select "PA"
type input "15317"
select select "5"
checkbox input "true"
type input "[PERSON_NAME][GEOGRAPHIC_DATA] JORDAN TAX SE"
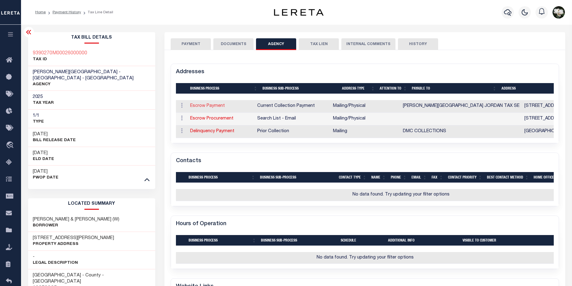
select select "11"
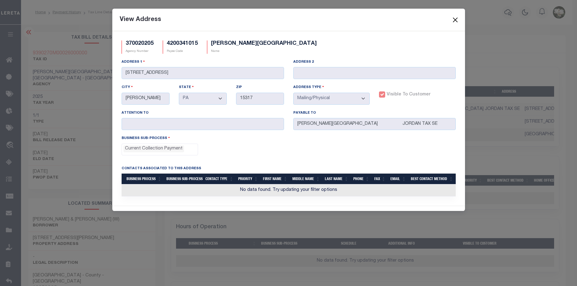
click at [456, 23] on button "Close" at bounding box center [455, 20] width 8 height 8
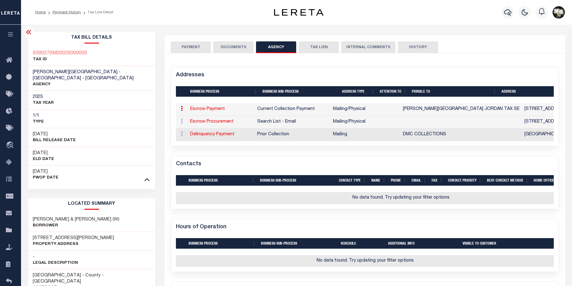
click at [232, 49] on button "DOCUMENTS" at bounding box center [233, 47] width 40 height 12
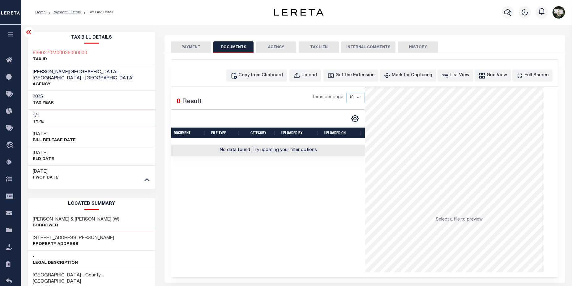
click at [278, 46] on button "AGENCY" at bounding box center [276, 47] width 40 height 12
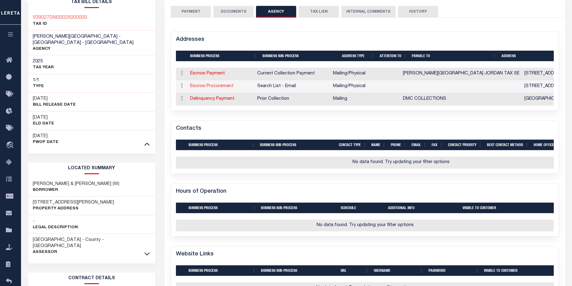
click at [212, 88] on link "Escrow Procurement" at bounding box center [211, 86] width 43 height 4
select select
select select "1"
checkbox input "false"
type input "102 RAHWAY ROAD"
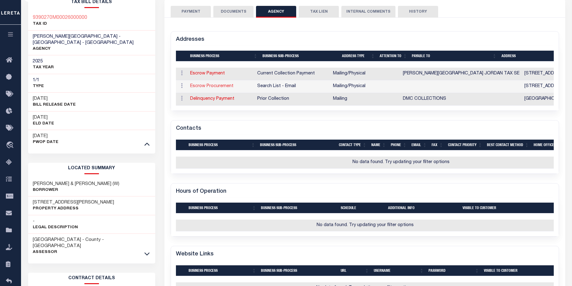
type input "MCMURRAY"
select select "PA"
type input "15317"
select select "5"
checkbox input "true"
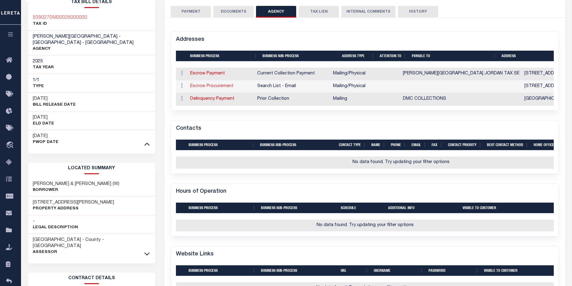
select select "5"
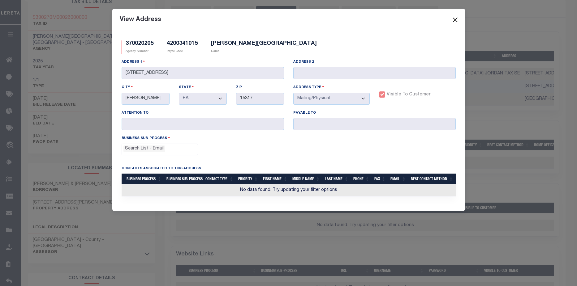
click at [456, 19] on button "Close" at bounding box center [455, 20] width 8 height 8
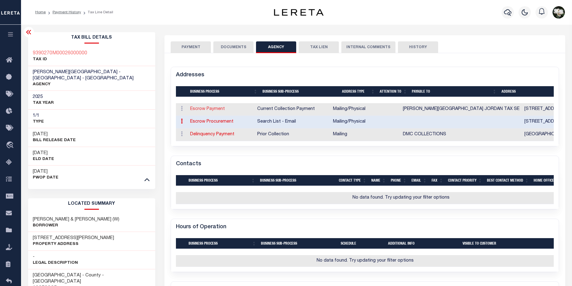
click at [218, 110] on link "Escrow Payment" at bounding box center [207, 109] width 35 height 4
select select
select select "1"
checkbox input "false"
select select
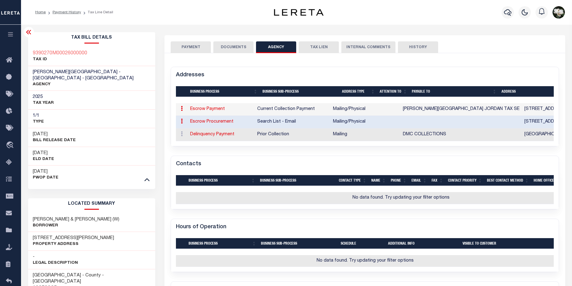
type input "102 RAHWAY ROAD"
type input "MCMURRAY"
select select "PA"
type input "15317"
select select "5"
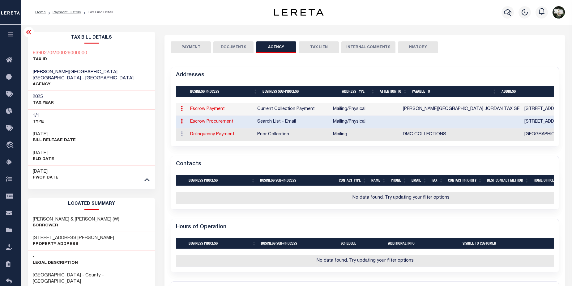
checkbox input "true"
type input "ROBINSON TOWNSHIP JORDAN TAX SE"
select select "11"
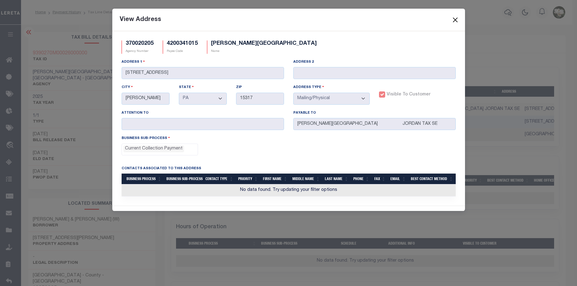
click at [454, 19] on button "Close" at bounding box center [455, 20] width 8 height 8
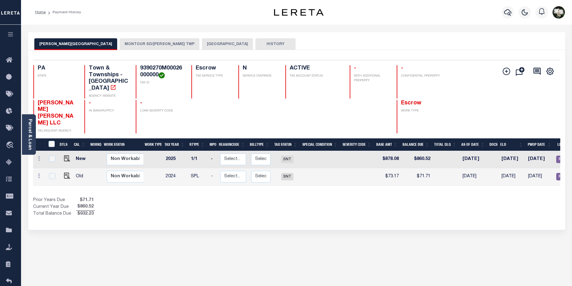
drag, startPoint x: 91, startPoint y: 43, endPoint x: 135, endPoint y: 43, distance: 44.2
click at [135, 43] on button "MONTOUR SD/[PERSON_NAME] TWP" at bounding box center [160, 44] width 80 height 12
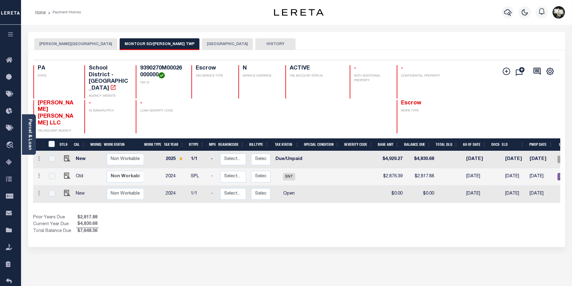
drag, startPoint x: 135, startPoint y: 44, endPoint x: 294, endPoint y: 217, distance: 235.1
click at [294, 217] on div "Selected 3 Results 1 Items per page 25 50 100 PA STATE TAX ID N" at bounding box center [296, 148] width 537 height 197
click at [229, 237] on div "[PERSON_NAME][GEOGRAPHIC_DATA] MONTOUR SD/[PERSON_NAME] TWP ALLEGHENY COUNTY HI…" at bounding box center [297, 209] width 546 height 355
